Goal: Transaction & Acquisition: Purchase product/service

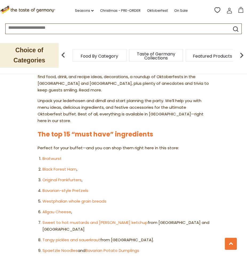
scroll to position [294, 0]
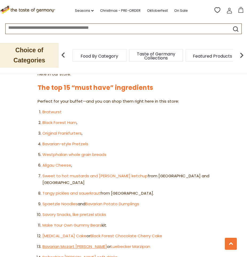
click at [78, 244] on link "Bavarian Mozart [PERSON_NAME]" at bounding box center [74, 247] width 65 height 6
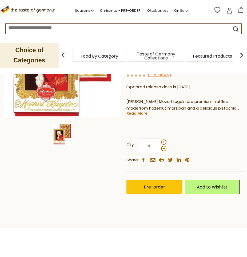
scroll to position [134, 0]
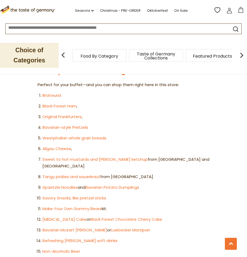
scroll to position [285, 0]
